Goal: Transaction & Acquisition: Book appointment/travel/reservation

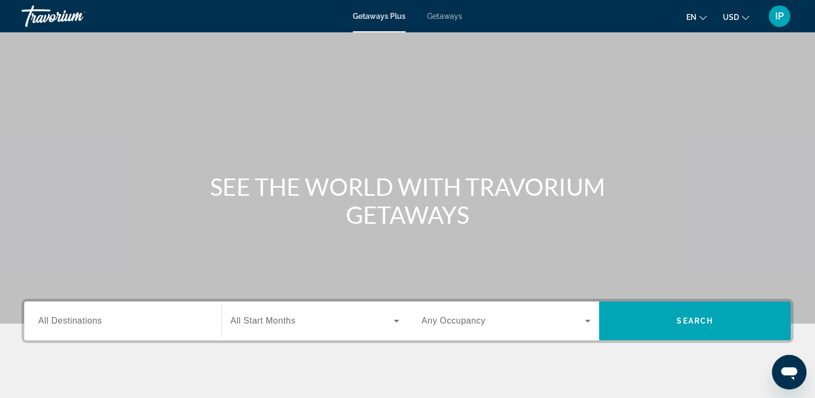
click at [382, 14] on span "Getaways Plus" at bounding box center [379, 16] width 53 height 9
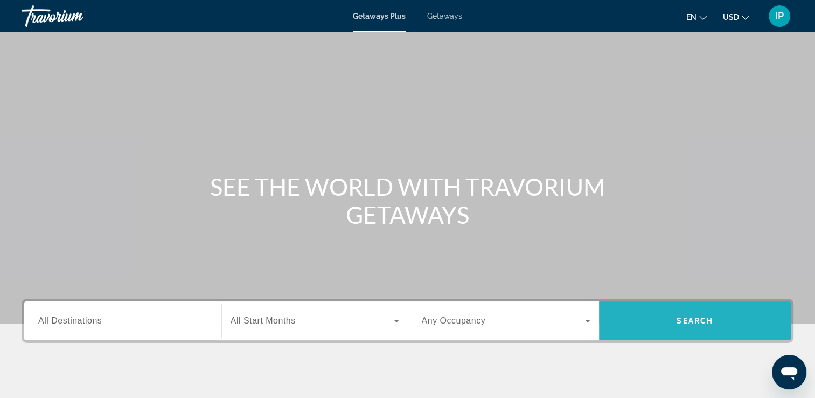
click at [674, 319] on span "Search widget" at bounding box center [695, 321] width 192 height 26
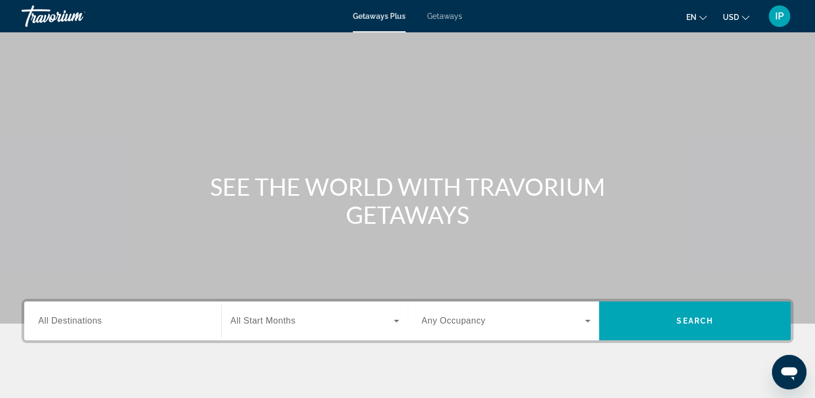
click at [446, 18] on span "Getaways" at bounding box center [444, 16] width 35 height 9
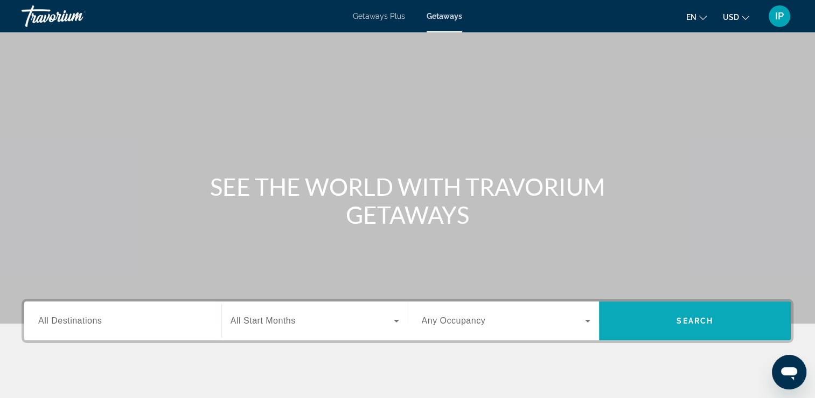
click at [701, 319] on span "Search" at bounding box center [695, 320] width 37 height 9
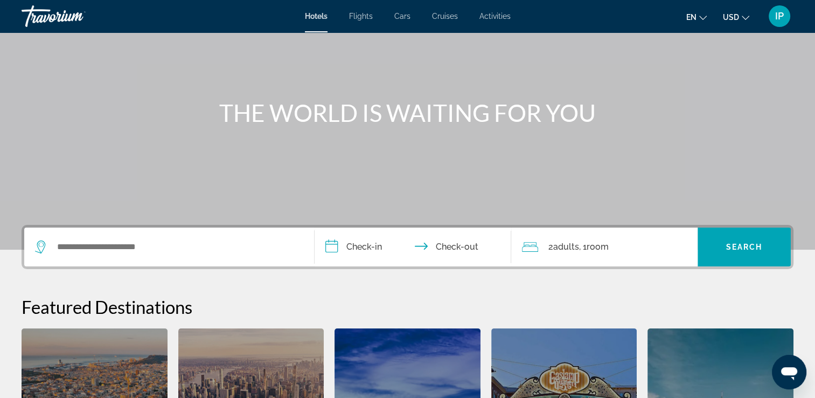
scroll to position [74, 0]
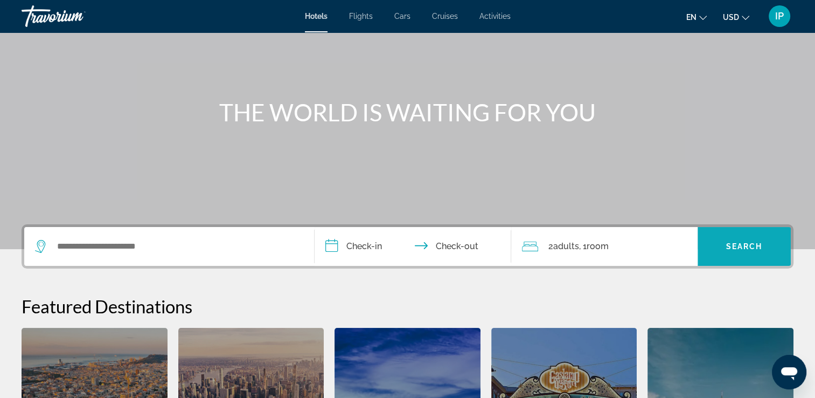
click at [746, 253] on span "Search widget" at bounding box center [744, 246] width 93 height 26
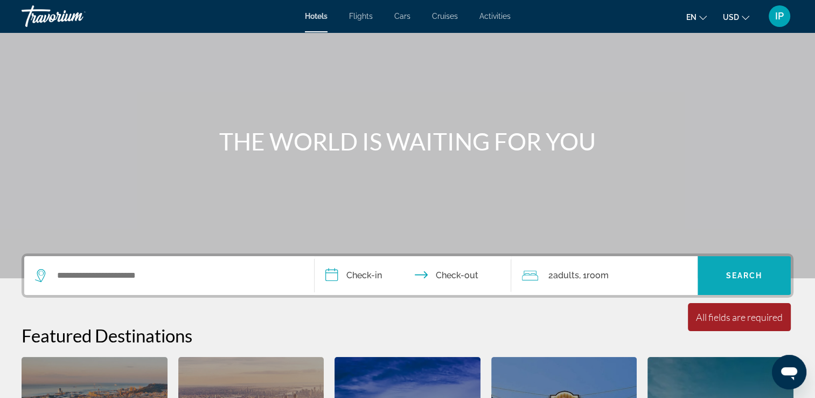
scroll to position [0, 0]
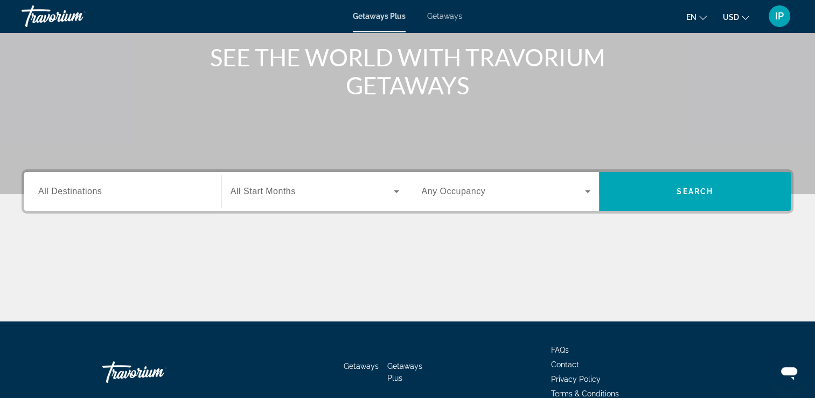
scroll to position [184, 0]
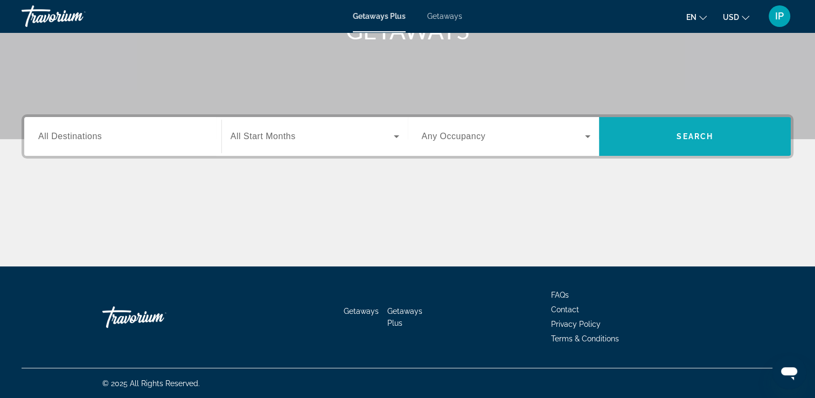
click at [696, 138] on span "Search" at bounding box center [695, 136] width 37 height 9
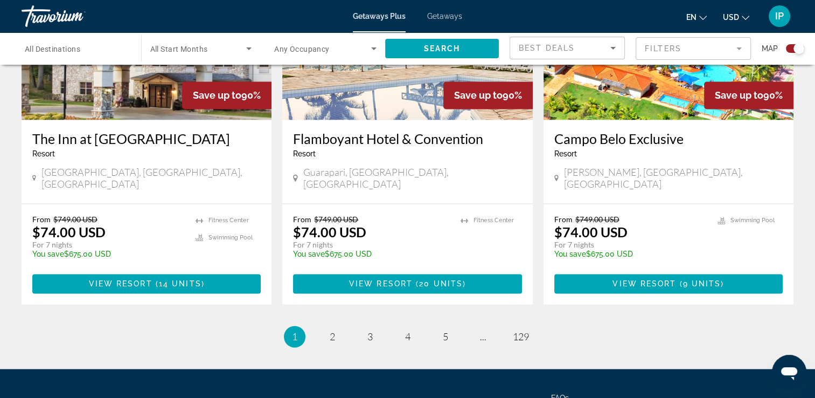
scroll to position [1674, 0]
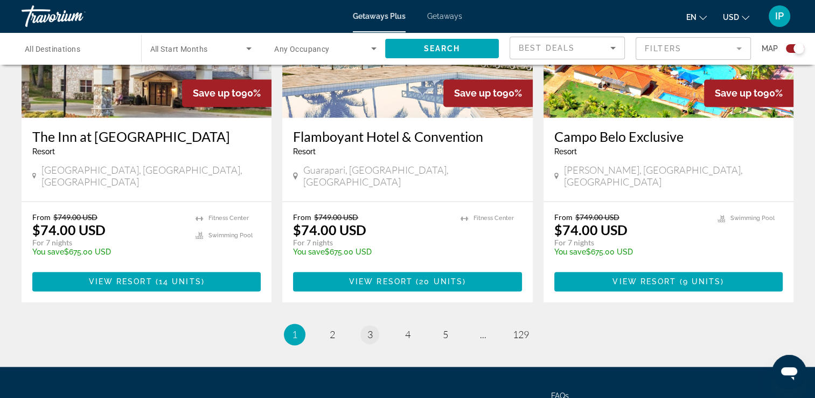
click at [371, 325] on link "page 3" at bounding box center [369, 334] width 19 height 19
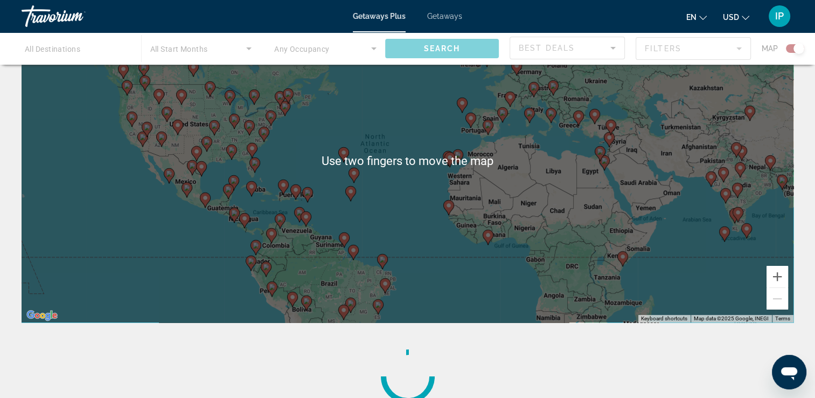
scroll to position [229, 0]
